Goal: Task Accomplishment & Management: Complete application form

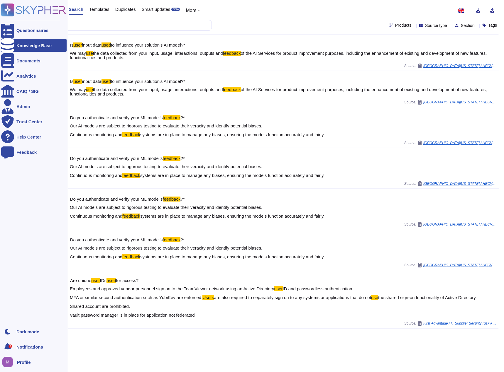
click at [12, 345] on div "2" at bounding box center [7, 347] width 13 height 13
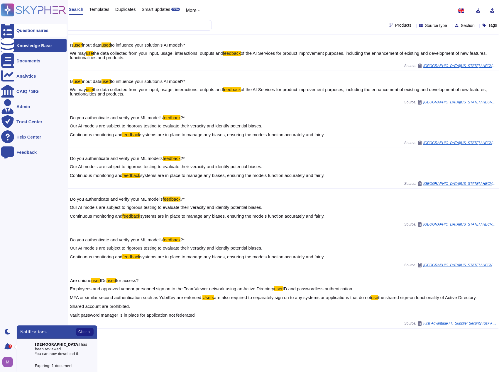
click at [10, 29] on icon at bounding box center [7, 30] width 13 height 17
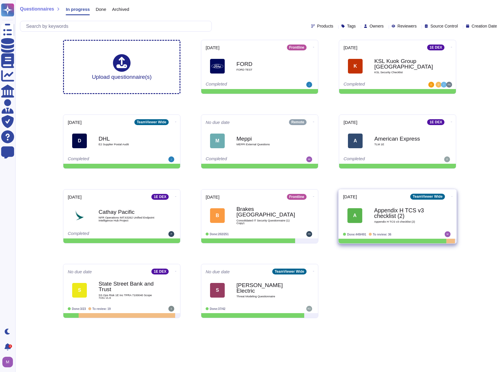
click at [384, 218] on b "Appendix H TCS v3 checklist (2)" at bounding box center [403, 213] width 59 height 11
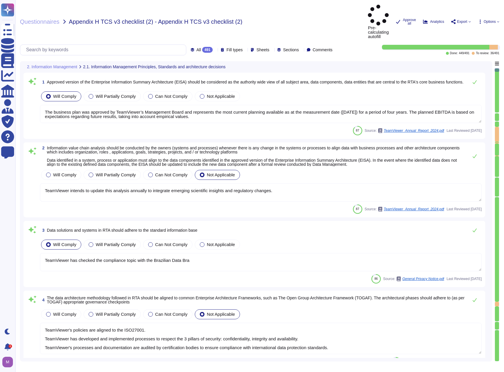
type textarea "The business plan was approved by TeamViewer’s Management Board and represents …"
type textarea "TeamViewer intends to update this analysis annually to integrate emerging scien…"
type textarea "TeamViewer has checked the compliance topic with the Brazilian Data Bra"
type textarea "TeamViewer's policies are aligned to the ISO27001. TeamViewer has developed and…"
type textarea "The asset criticality value of "very high" and "high" qualifies the assets for …"
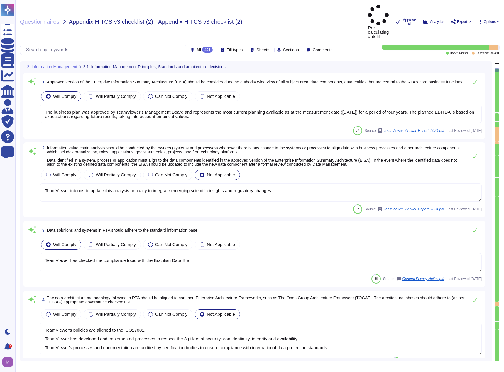
type textarea "The targeted realignment of structures is based on a multi-stage approach."
type textarea "All resources are managed in the asset inventory system and each asset is assig…"
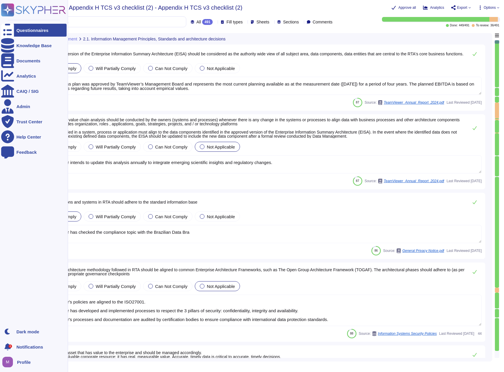
click at [23, 35] on div "Questionnaires" at bounding box center [33, 30] width 65 height 13
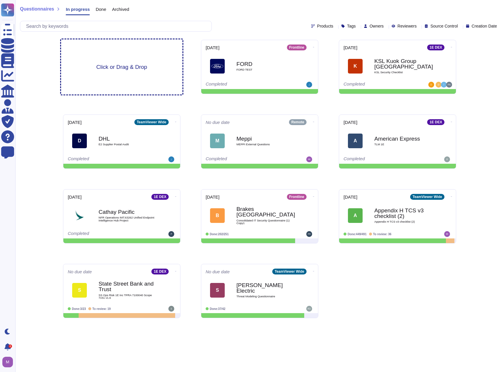
click at [131, 65] on span "Click or Drag & Drop" at bounding box center [121, 67] width 51 height 6
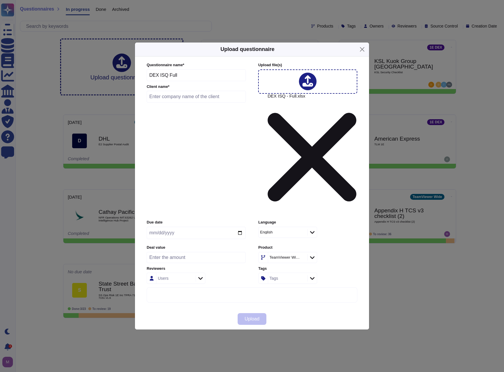
click at [183, 227] on input "date" at bounding box center [196, 233] width 99 height 12
click at [238, 227] on input "date" at bounding box center [196, 233] width 99 height 12
click at [239, 227] on input "date" at bounding box center [196, 233] width 99 height 12
type input "[DATE]"
drag, startPoint x: 183, startPoint y: 133, endPoint x: 136, endPoint y: 131, distance: 46.7
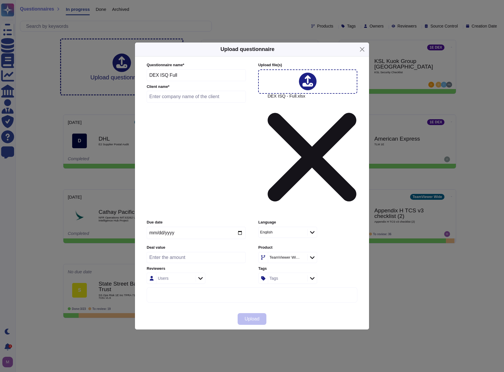
click at [136, 131] on div "Questionnaire name * DEX ISQ Full Client name * Upload file (s) DEX ISQ - Full.…" at bounding box center [252, 183] width 234 height 252
click at [187, 106] on div "Questionnaire name * DEX ISQ Full Client name *" at bounding box center [196, 83] width 99 height 43
click at [187, 103] on input "text" at bounding box center [196, 97] width 99 height 12
paste input "DEX ISQ Full"
type input "DEX ISQ Full"
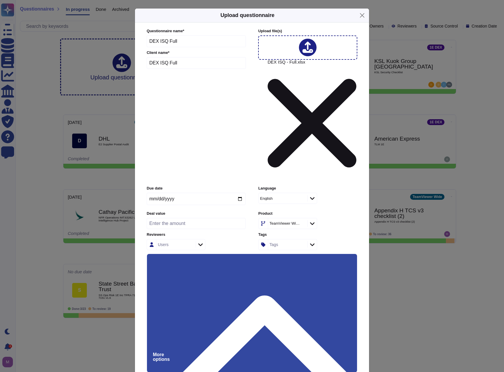
click at [0, 0] on input "Keep existing answers from the file" at bounding box center [0, 0] width 0 height 0
click at [0, 0] on input "Auto-approve existing answers (recommended for already filled out questionnaire…" at bounding box center [0, 0] width 0 height 0
click at [282, 222] on div "TeamViewer Wide" at bounding box center [284, 224] width 30 height 4
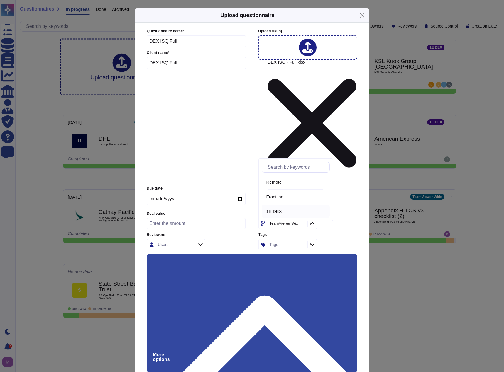
click at [282, 210] on span "1E DEX" at bounding box center [274, 211] width 16 height 5
click at [330, 218] on div "1E DEX" at bounding box center [307, 223] width 99 height 11
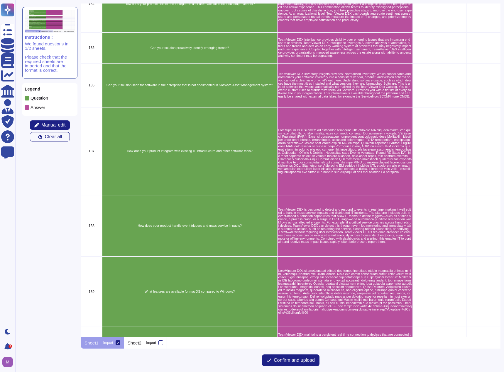
scroll to position [2639, 0]
click at [137, 343] on p "Sheet2" at bounding box center [135, 343] width 14 height 4
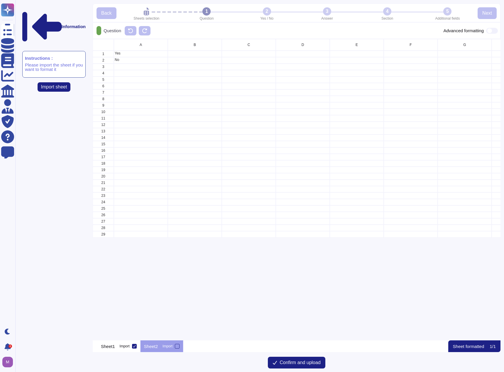
scroll to position [297, 403]
click at [108, 347] on p "Sheet1" at bounding box center [108, 347] width 14 height 4
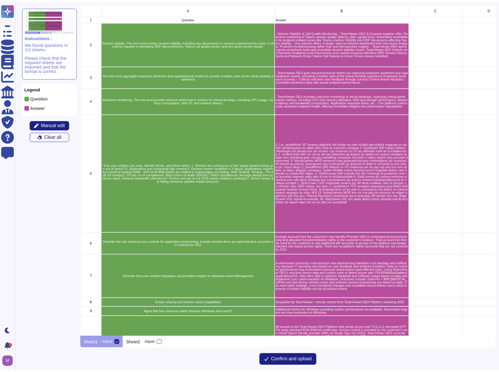
scroll to position [329, 415]
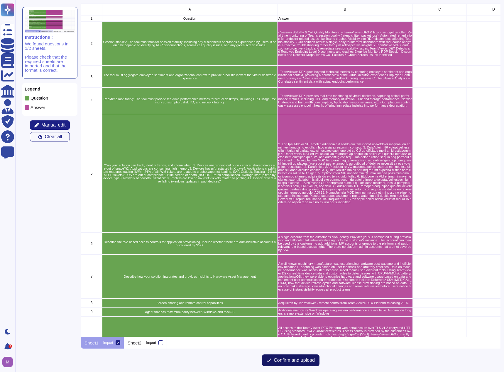
click at [298, 362] on span "Confirm and upload" at bounding box center [294, 360] width 41 height 5
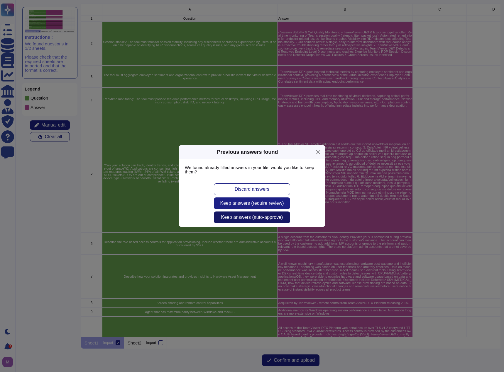
click at [247, 218] on span "Keep answers (auto-approve)" at bounding box center [252, 217] width 62 height 5
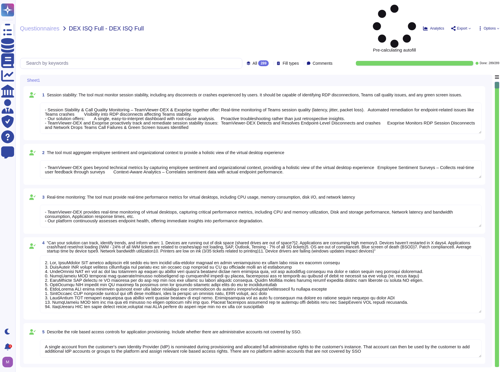
type textarea "- Session Stability & Call Quality Monitoring – TeamViewer-DEX & Exoprise toget…"
type textarea "- TeamViewer-DEX goes beyond technical metrics by capturing employee sentiment …"
type textarea "- TeamViewer-DEX provides real-time monitoring of virtual desktops, capturing c…"
type textarea "1. Yes, TeamViewer DEX tracks available disk space and can provide self-service…"
type textarea "A single account from the customer's own Identity Provider (IdP) is nominated d…"
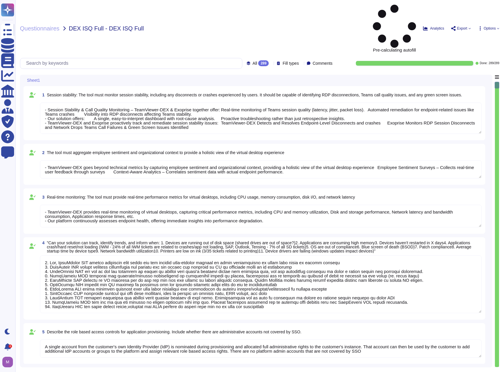
type textarea "A well-known machinery manufacturer was experiencing hardware cost wastage and …"
type textarea "Acquisiton by TeamViewer - remote control from TeamViewer-DEX Platform releasin…"
type textarea "Additional metrics for Windows operating system performance are available. Auto…"
type textarea "All access to the TeamViewer-DEX Platform web portal occurs over TLS v1.2 encry…"
type textarea "- Session Stability & Call Quality Monitoring – TeamViewer-DEX & Exoprise toget…"
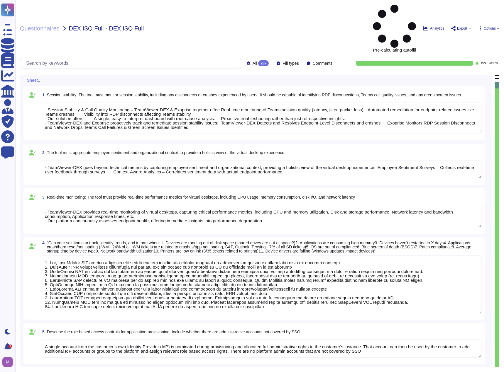
type textarea "- TeamViewer-DEX provides real-time monitoring of virtual desktops, capturing c…"
type textarea "1. Yes, TeamViewer DEX tracks available disk space and can provide self-service…"
type textarea "All access to the TeamViewer-DEX Platform web portal occurs over TLS v1.2 encry…"
type textarea "- Session Stability & Call Quality Monitoring – TeamViewer-DEX & Exoprise toget…"
type textarea "- TeamViewer-DEX provides real-time monitoring of virtual desktops, capturing c…"
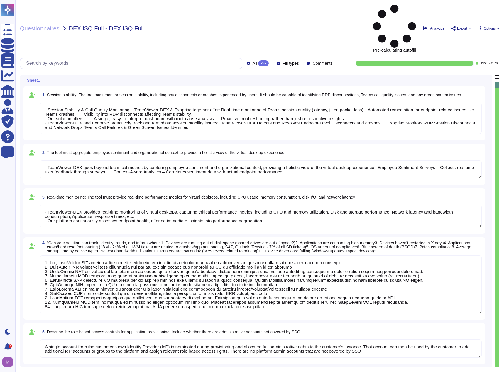
type textarea "1. Yes, TeamViewer DEX tracks available disk space and can provide self-service…"
type textarea "All access to the TeamViewer-DEX Platform web portal occurs over TLS v1.2 encry…"
type textarea "- Session Stability & Call Quality Monitoring – TeamViewer-DEX & Exoprise toget…"
type textarea "- TeamViewer-DEX provides real-time monitoring of virtual desktops, capturing c…"
type textarea "1. Yes, TeamViewer DEX tracks available disk space and can provide self-service…"
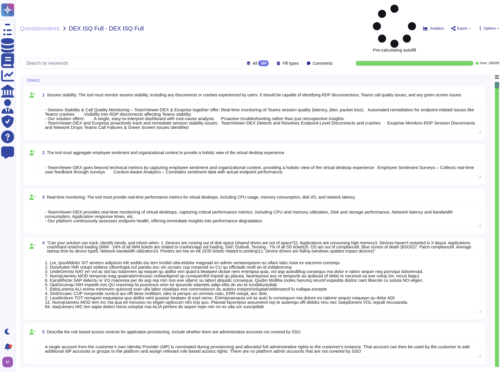
type textarea "All access to the TeamViewer-DEX Platform web portal occurs over TLS v1.2 encry…"
type textarea "- Session Stability & Call Quality Monitoring – TeamViewer-DEX & Exoprise toget…"
type textarea "- TeamViewer-DEX provides real-time monitoring of virtual desktops, capturing c…"
type textarea "1. Yes, TeamViewer DEX tracks available disk space and can provide self-service…"
type textarea "All access to the TeamViewer-DEX Platform web portal occurs over TLS v1.2 encry…"
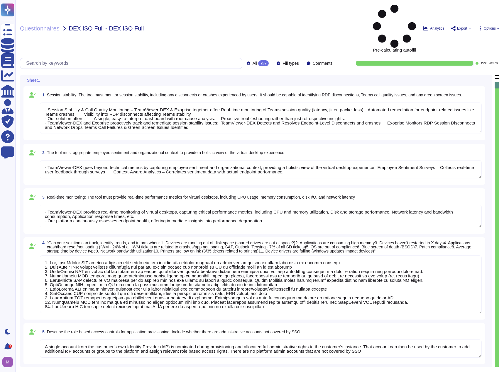
type textarea "- Session Stability & Call Quality Monitoring – TeamViewer-DEX & Exoprise toget…"
type textarea "- TeamViewer-DEX provides real-time monitoring of virtual desktops, capturing c…"
type textarea "1. Yes, TeamViewer DEX tracks available disk space and can provide self-service…"
type textarea "All access to the TeamViewer-DEX Platform web portal occurs over TLS v1.2 encry…"
type textarea "- Session Stability & Call Quality Monitoring – TeamViewer-DEX & Exoprise toget…"
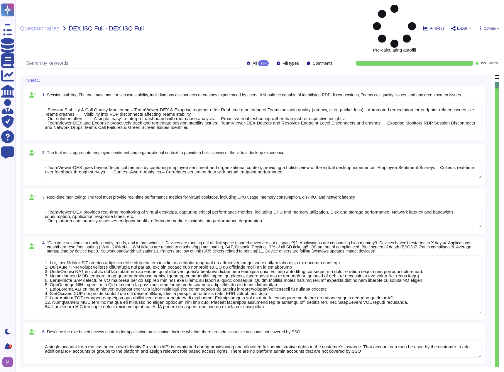
type textarea "- TeamViewer-DEX provides real-time monitoring of virtual desktops, capturing c…"
type textarea "1. Yes, TeamViewer DEX tracks available disk space and can provide self-service…"
type textarea "All access to the TeamViewer-DEX Platform web portal occurs over TLS v1.2 encry…"
type textarea "- Session Stability & Call Quality Monitoring – TeamViewer-DEX & Exoprise toget…"
type textarea "- TeamViewer-DEX provides real-time monitoring of virtual desktops, capturing c…"
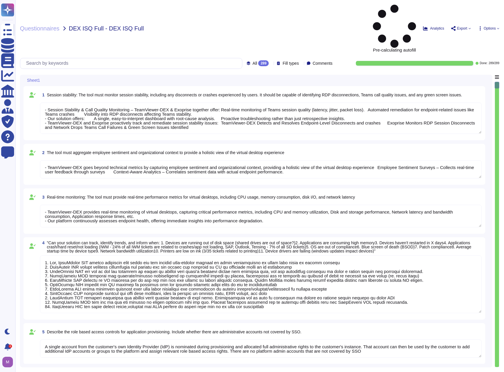
type textarea "1. Yes, TeamViewer DEX tracks available disk space and can provide self-service…"
type textarea "All access to the TeamViewer-DEX Platform web portal occurs over TLS v1.2 encry…"
type textarea "- Session Stability & Call Quality Monitoring – TeamViewer-DEX & Exoprise toget…"
type textarea "- TeamViewer-DEX provides real-time monitoring of virtual desktops, capturing c…"
type textarea "1. Yes, TeamViewer DEX tracks available disk space and can provide self-service…"
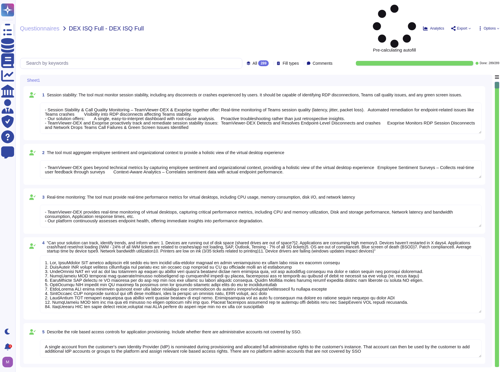
type textarea "All access to the TeamViewer-DEX Platform web portal occurs over TLS v1.2 encry…"
type textarea "- Session Stability & Call Quality Monitoring – TeamViewer-DEX & Exoprise toget…"
type textarea "- TeamViewer-DEX provides real-time monitoring of virtual desktops, capturing c…"
type textarea "1. Yes, TeamViewer DEX tracks available disk space and can provide self-service…"
type textarea "All access to the TeamViewer-DEX Platform web portal occurs over TLS v1.2 encry…"
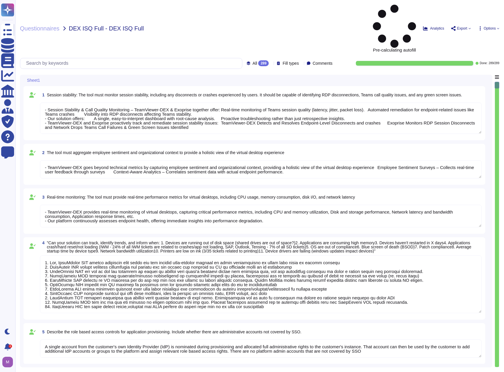
type textarea "- Session Stability & Call Quality Monitoring – TeamViewer-DEX & Exoprise toget…"
type textarea "- TeamViewer-DEX provides real-time monitoring of virtual desktops, capturing c…"
type textarea "1. Yes, TeamViewer DEX tracks available disk space and can provide self-service…"
type textarea "All access to the TeamViewer-DEX Platform web portal occurs over TLS v1.2 encry…"
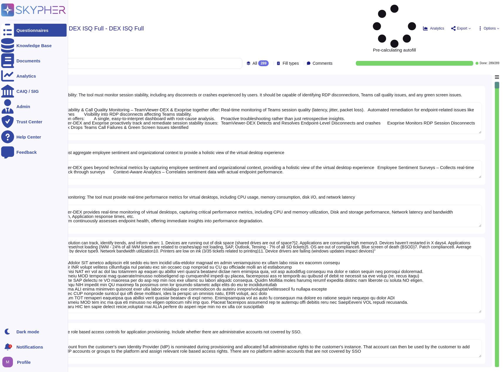
type textarea "- Session Stability & Call Quality Monitoring – TeamViewer-DEX & Exoprise toget…"
type textarea "- TeamViewer-DEX provides real-time monitoring of virtual desktops, capturing c…"
type textarea "1. Yes, TeamViewer DEX tracks available disk space and can provide self-service…"
type textarea "All access to the TeamViewer-DEX Platform web portal occurs over TLS v1.2 encry…"
type textarea "- Session Stability & Call Quality Monitoring – TeamViewer-DEX & Exoprise toget…"
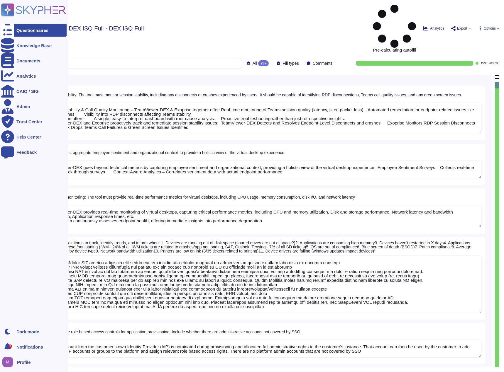
type textarea "- TeamViewer-DEX provides real-time monitoring of virtual desktops, capturing c…"
type textarea "1. Yes, TeamViewer DEX tracks available disk space and can provide self-service…"
type textarea "All access to the TeamViewer-DEX Platform web portal occurs over TLS v1.2 encry…"
type textarea "- Session Stability & Call Quality Monitoring – TeamViewer-DEX & Exoprise toget…"
type textarea "- TeamViewer-DEX provides real-time monitoring of virtual desktops, capturing c…"
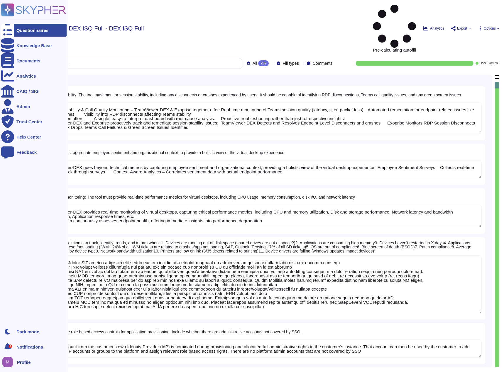
type textarea "1. Yes, TeamViewer DEX tracks available disk space and can provide self-service…"
type textarea "All access to the TeamViewer-DEX Platform web portal occurs over TLS v1.2 encry…"
type textarea "- Session Stability & Call Quality Monitoring – TeamViewer-DEX & Exoprise toget…"
type textarea "- TeamViewer-DEX provides real-time monitoring of virtual desktops, capturing c…"
type textarea "1. Yes, TeamViewer DEX tracks available disk space and can provide self-service…"
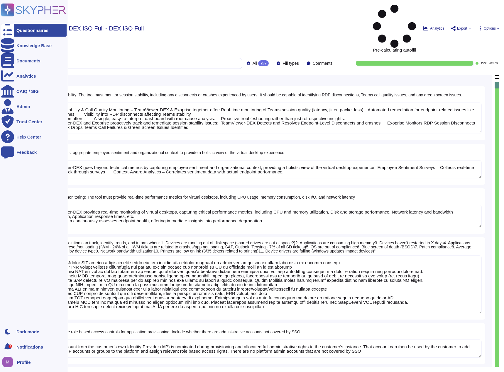
type textarea "All access to the TeamViewer-DEX Platform web portal occurs over TLS v1.2 encry…"
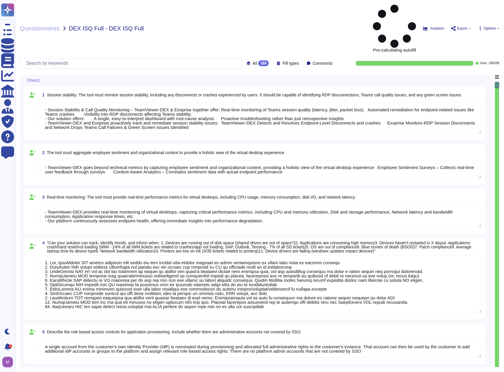
type textarea "- Session Stability & Call Quality Monitoring – TeamViewer-DEX & Exoprise toget…"
type textarea "- TeamViewer-DEX provides real-time monitoring of virtual desktops, capturing c…"
type textarea "1. Yes, TeamViewer DEX tracks available disk space and can provide self-service…"
type textarea "All access to the TeamViewer-DEX Platform web portal occurs over TLS v1.2 encry…"
type textarea "- Session Stability & Call Quality Monitoring – TeamViewer-DEX & Exoprise toget…"
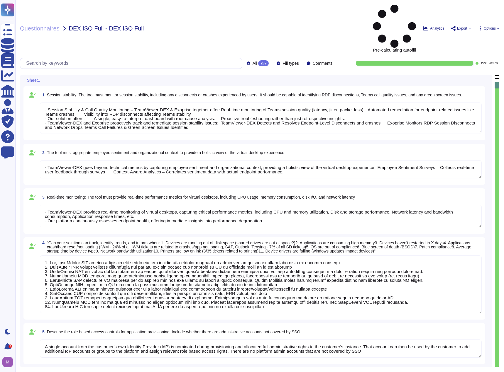
type textarea "- TeamViewer-DEX provides real-time monitoring of virtual desktops, capturing c…"
type textarea "1. Yes, TeamViewer DEX tracks available disk space and can provide self-service…"
type textarea "All access to the TeamViewer-DEX Platform web portal occurs over TLS v1.2 encry…"
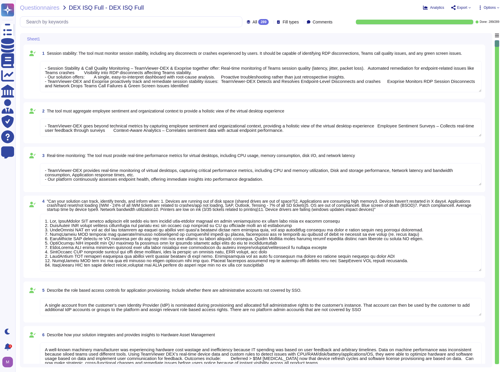
click at [494, 8] on span "Options" at bounding box center [490, 8] width 12 height 4
click at [459, 8] on span "Export" at bounding box center [462, 8] width 10 height 4
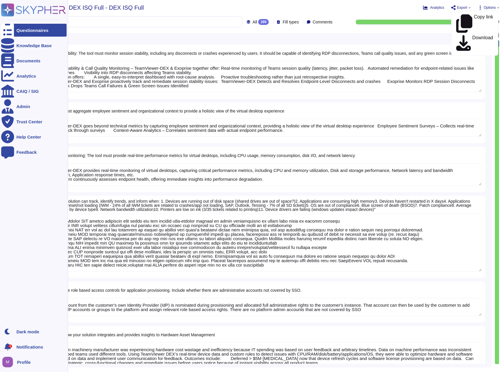
click at [17, 30] on div "Questionnaires" at bounding box center [32, 30] width 32 height 4
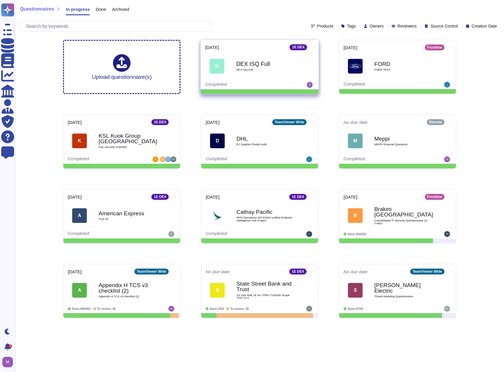
click at [313, 46] on icon at bounding box center [313, 46] width 1 height 1
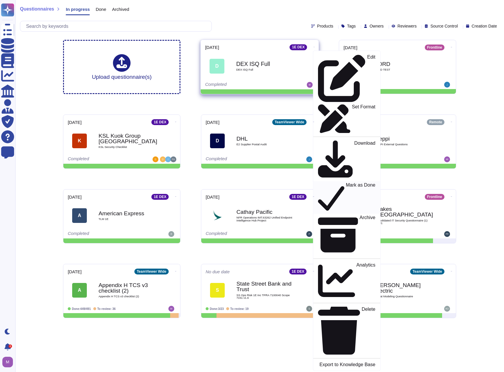
click at [346, 183] on p "Mark as Done" at bounding box center [361, 198] width 30 height 30
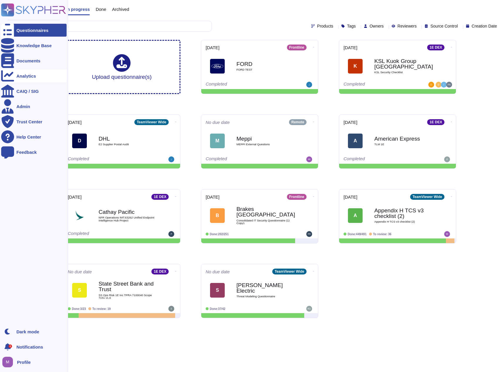
click at [33, 77] on div "Analytics" at bounding box center [26, 76] width 20 height 4
